Goal: Task Accomplishment & Management: Complete application form

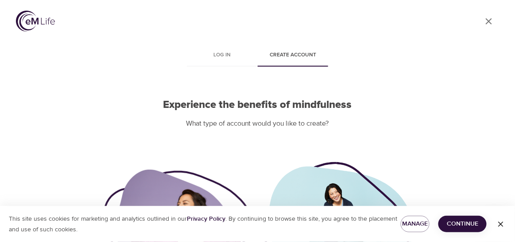
click at [12, 79] on div "User Profile Log in Create account Experience the benefits of mindfulness What …" at bounding box center [257, 121] width 505 height 242
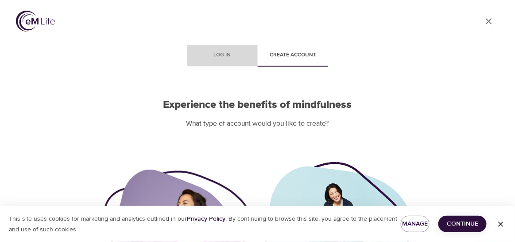
click at [223, 53] on span "Log in" at bounding box center [222, 55] width 60 height 9
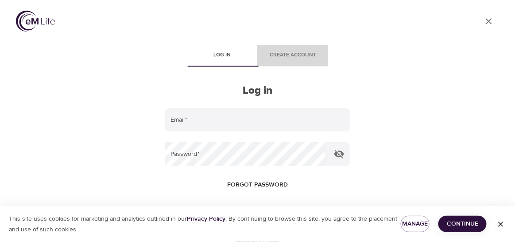
click at [306, 59] on span "Create account" at bounding box center [293, 55] width 60 height 9
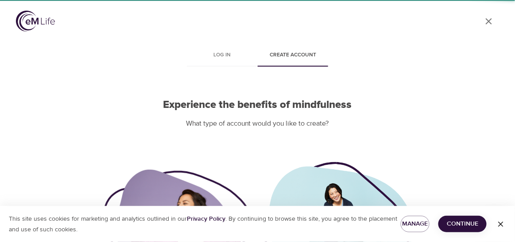
click at [248, 121] on p "What type of account would you like to create?" at bounding box center [258, 123] width 310 height 10
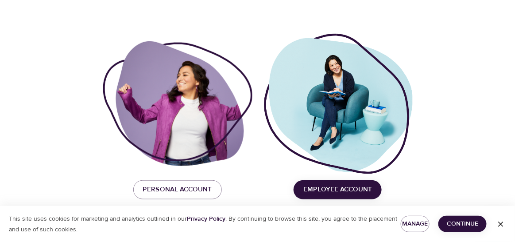
scroll to position [131, 0]
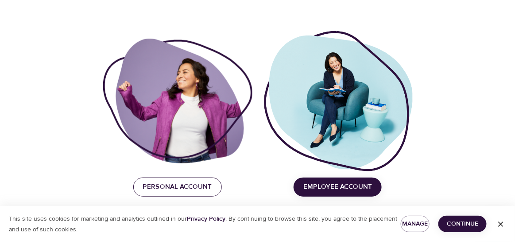
click at [209, 185] on span "Personal Account" at bounding box center [177, 187] width 69 height 12
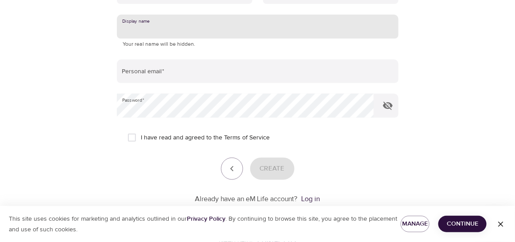
click at [195, 34] on input "text" at bounding box center [258, 27] width 282 height 24
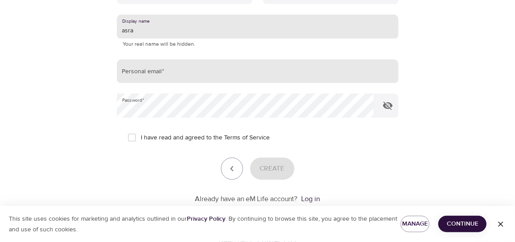
type input "asra"
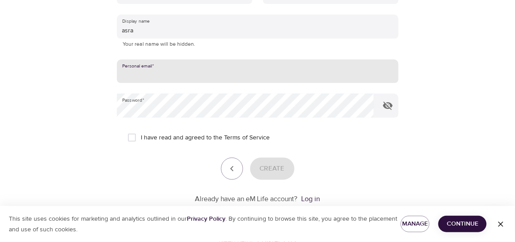
click at [179, 64] on input "email" at bounding box center [258, 71] width 282 height 24
type input "[EMAIL_ADDRESS][DOMAIN_NAME]"
type input "Asra"
type input "Khan"
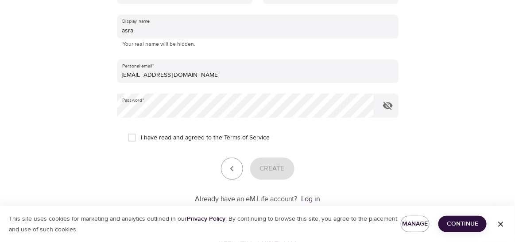
click at [146, 141] on span "I have read and agreed to the Terms of Service" at bounding box center [205, 137] width 129 height 9
click at [141, 141] on input "I have read and agreed to the Terms of Service" at bounding box center [132, 137] width 19 height 19
checkbox input "true"
click at [282, 172] on span "Create" at bounding box center [272, 169] width 25 height 12
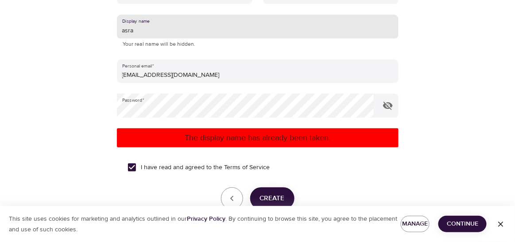
click at [153, 33] on input "asra" at bounding box center [258, 27] width 282 height 24
type input "a"
type input "ik"
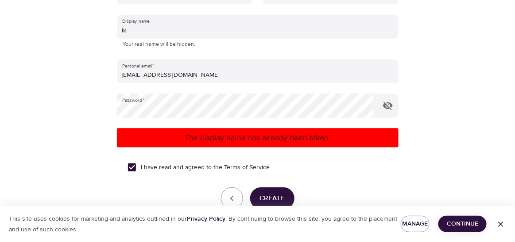
click at [219, 138] on p "The display name has already been taken." at bounding box center [258, 138] width 275 height 12
click at [266, 195] on span "Create" at bounding box center [272, 198] width 25 height 12
click at [463, 173] on div at bounding box center [257, 121] width 515 height 242
drag, startPoint x: 463, startPoint y: 173, endPoint x: 521, endPoint y: 147, distance: 63.7
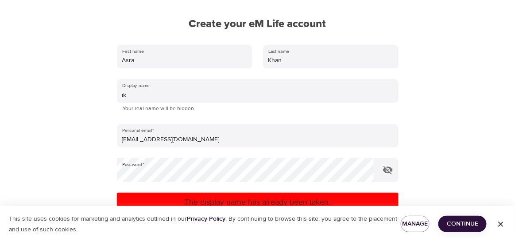
scroll to position [68, 0]
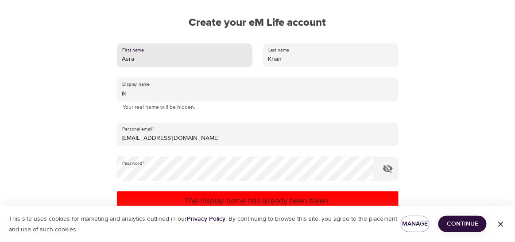
drag, startPoint x: 203, startPoint y: 61, endPoint x: 78, endPoint y: 60, distance: 124.5
click at [78, 60] on div "User Profile Account Interests Subscription Finish Create your eM Life account …" at bounding box center [257, 53] width 505 height 242
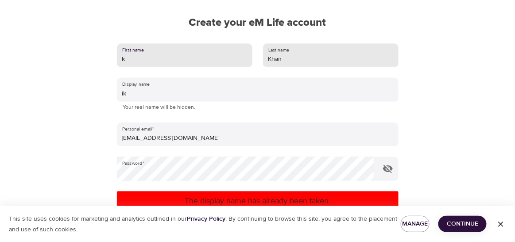
type input "k"
click at [284, 51] on input "Khan" at bounding box center [331, 55] width 136 height 24
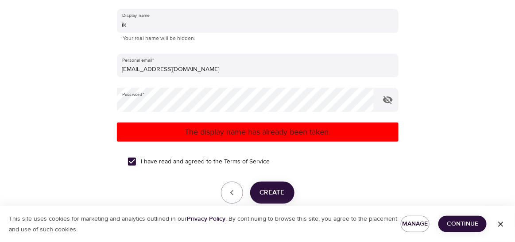
scroll to position [138, 0]
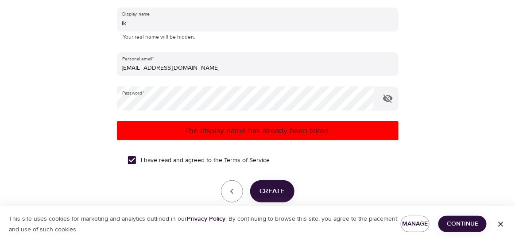
type input "K"
click at [265, 183] on button "Create" at bounding box center [272, 191] width 44 height 22
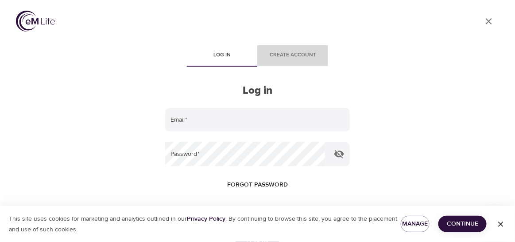
click at [295, 60] on button "Create account" at bounding box center [292, 55] width 71 height 21
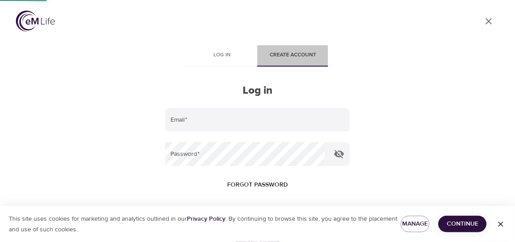
click at [295, 60] on button "Create account" at bounding box center [292, 55] width 71 height 21
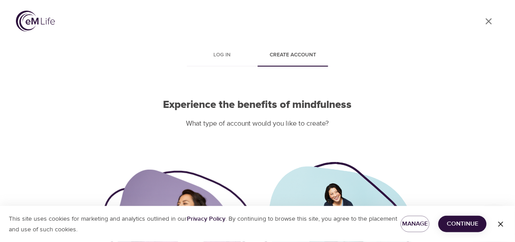
scroll to position [131, 0]
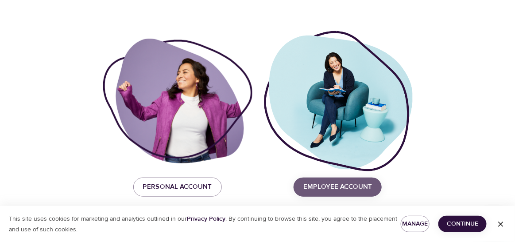
click at [322, 183] on span "Employee Account" at bounding box center [338, 187] width 69 height 12
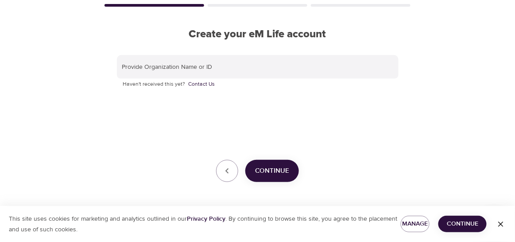
scroll to position [55, 0]
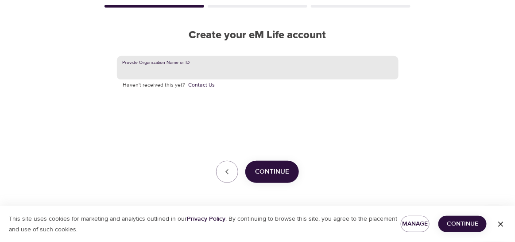
click at [216, 58] on input "text" at bounding box center [258, 68] width 282 height 24
click at [195, 67] on input "text" at bounding box center [258, 68] width 282 height 24
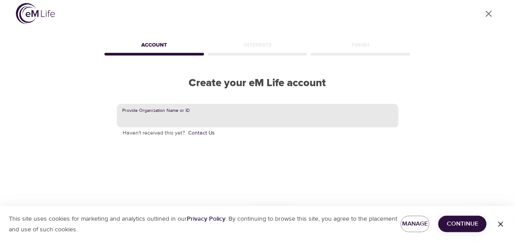
scroll to position [0, 0]
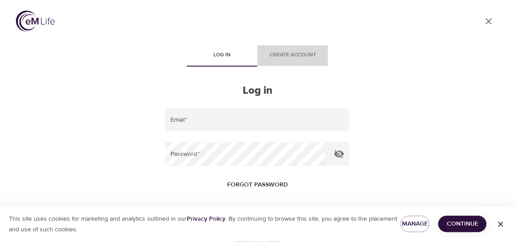
click at [289, 62] on button "Create account" at bounding box center [292, 55] width 71 height 21
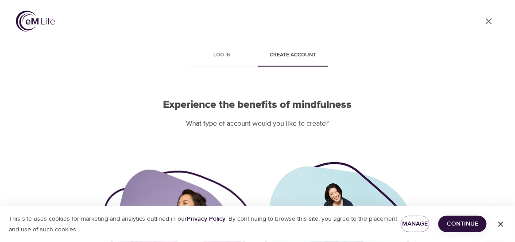
click at [197, 182] on div at bounding box center [178, 231] width 150 height 125
click at [195, 193] on div at bounding box center [178, 231] width 150 height 125
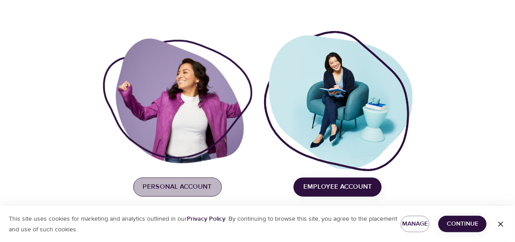
click at [204, 187] on span "Personal Account" at bounding box center [177, 187] width 69 height 12
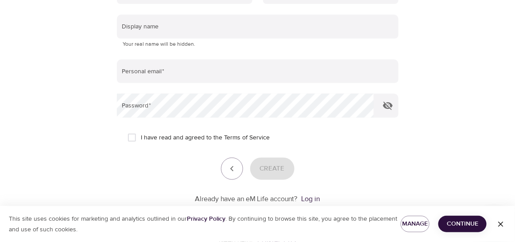
scroll to position [0, 0]
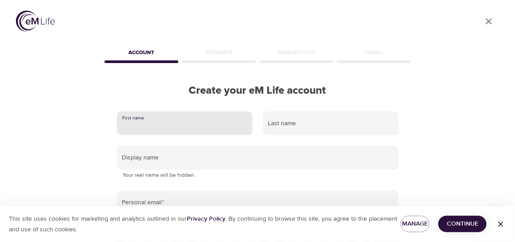
click at [172, 126] on input "text" at bounding box center [185, 123] width 136 height 24
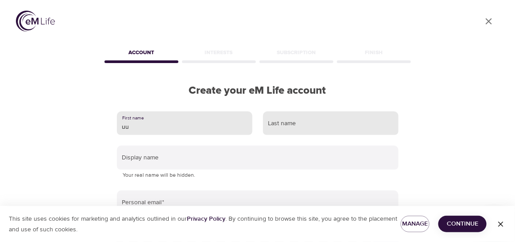
type input "uu"
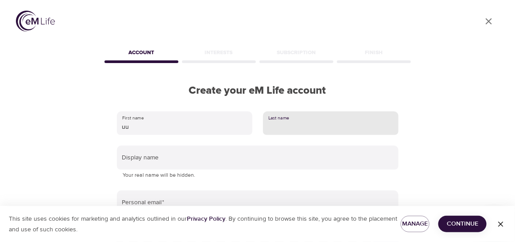
click at [297, 131] on input "text" at bounding box center [331, 123] width 136 height 24
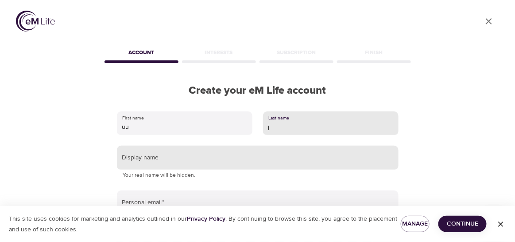
type input "j"
click at [212, 167] on input "text" at bounding box center [258, 157] width 282 height 24
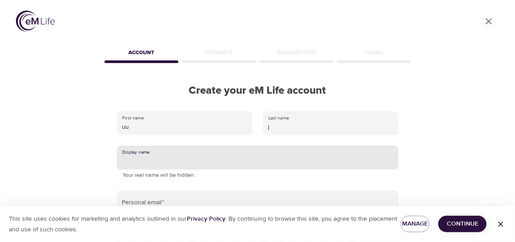
click at [212, 167] on input "text" at bounding box center [258, 157] width 282 height 24
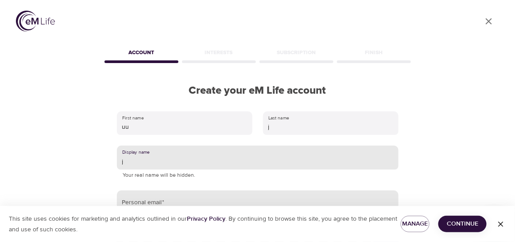
type input "j"
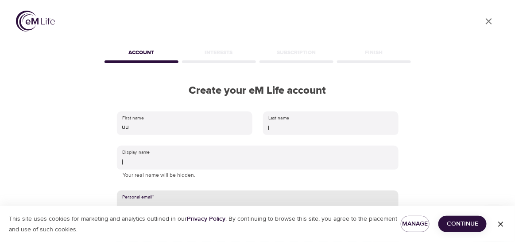
click at [190, 199] on input "email" at bounding box center [258, 202] width 282 height 24
type input "asrak1731@gmail.com"
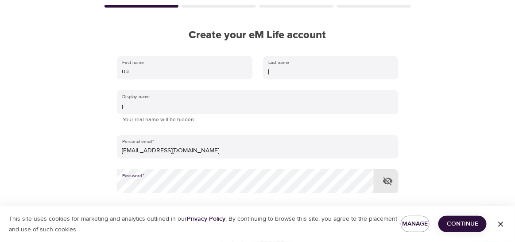
scroll to position [152, 0]
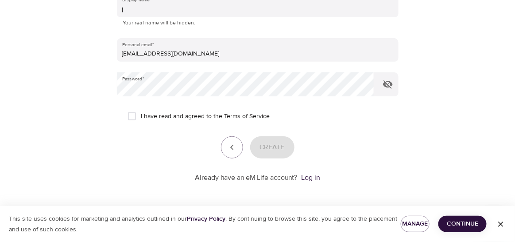
click at [168, 113] on span "I have read and agreed to the Terms of Service" at bounding box center [205, 116] width 129 height 9
click at [141, 113] on input "I have read and agreed to the Terms of Service" at bounding box center [132, 116] width 19 height 19
checkbox input "true"
click at [270, 143] on span "Create" at bounding box center [272, 147] width 25 height 12
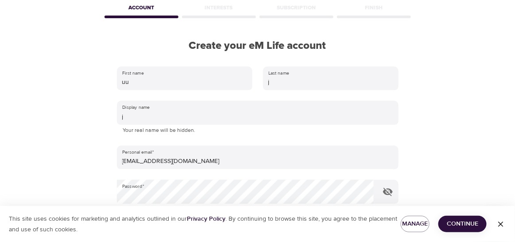
scroll to position [29, 0]
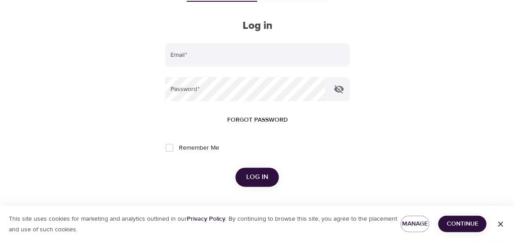
scroll to position [150, 0]
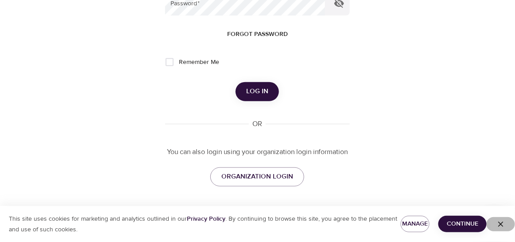
click at [512, 221] on span "button" at bounding box center [501, 223] width 21 height 9
